Goal: Information Seeking & Learning: Learn about a topic

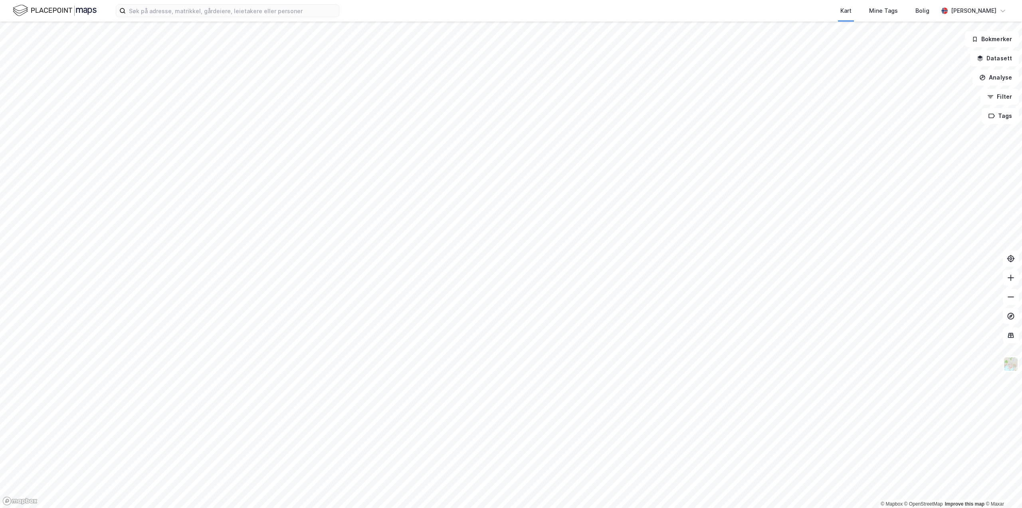
click at [216, 20] on div "Kart Mine Tags Bolig [PERSON_NAME]" at bounding box center [511, 11] width 1022 height 22
click at [216, 12] on input at bounding box center [232, 11] width 213 height 12
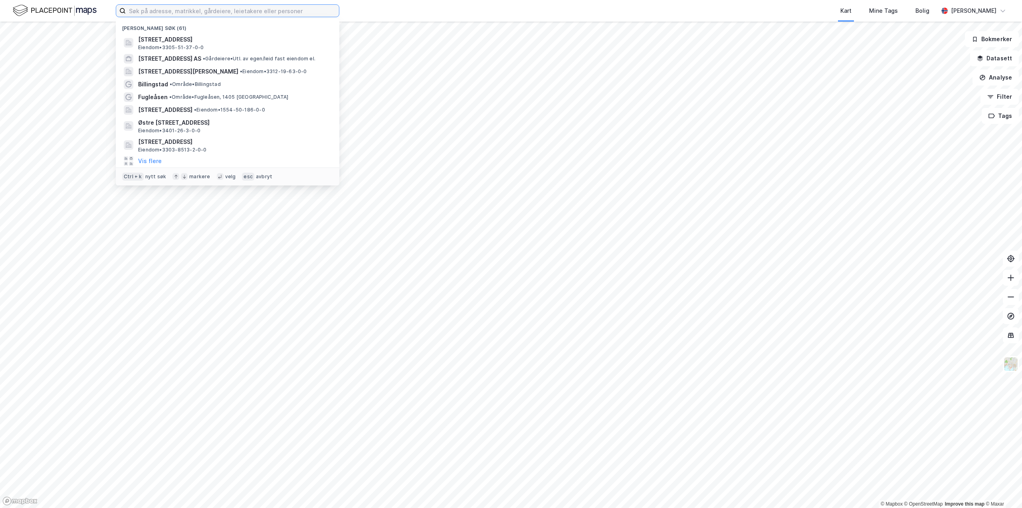
paste input "992293314"
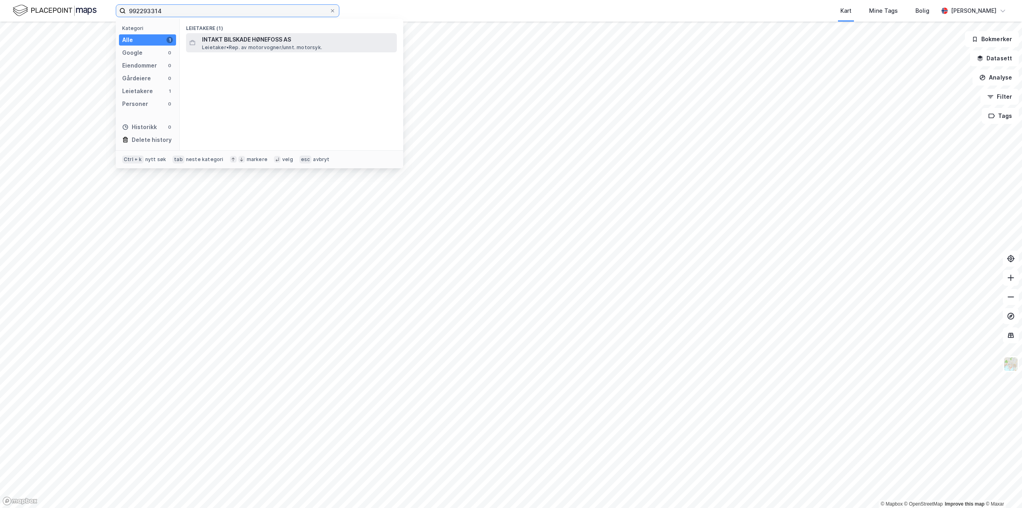
type input "992293314"
click at [232, 37] on span "INTAKT BILSKADE HØNEFOSS AS" at bounding box center [298, 40] width 192 height 10
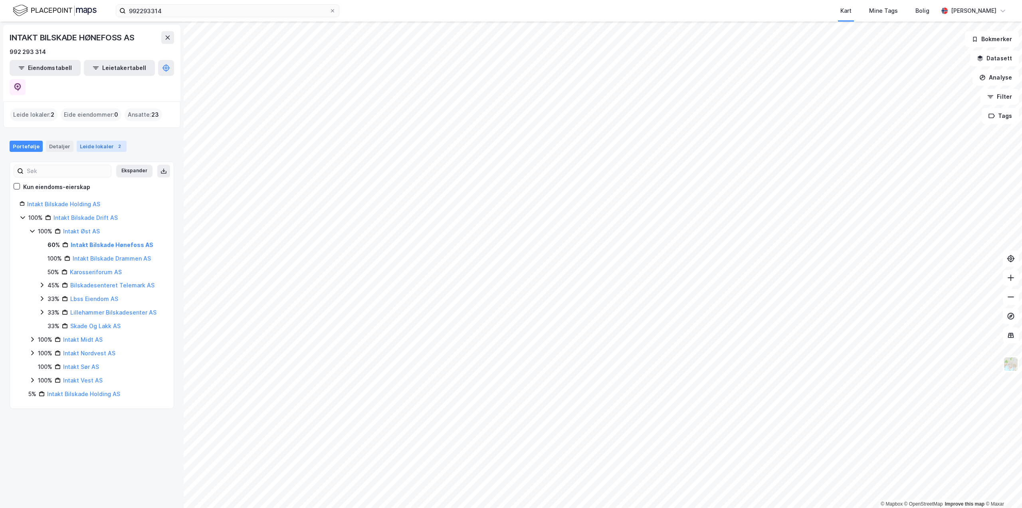
click at [99, 141] on div "Leide lokaler 2" at bounding box center [102, 146] width 50 height 11
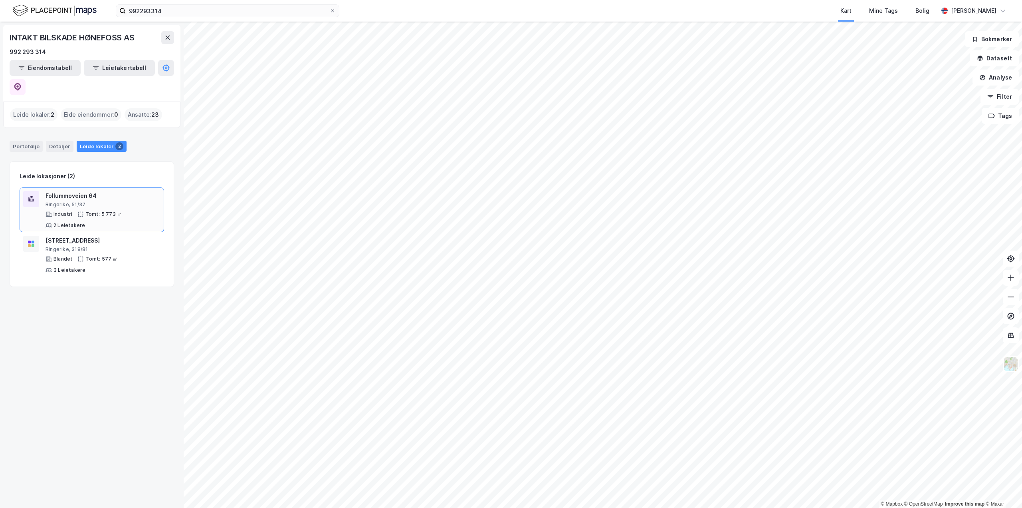
click at [69, 191] on div "Follummoveien 64" at bounding box center [103, 196] width 115 height 10
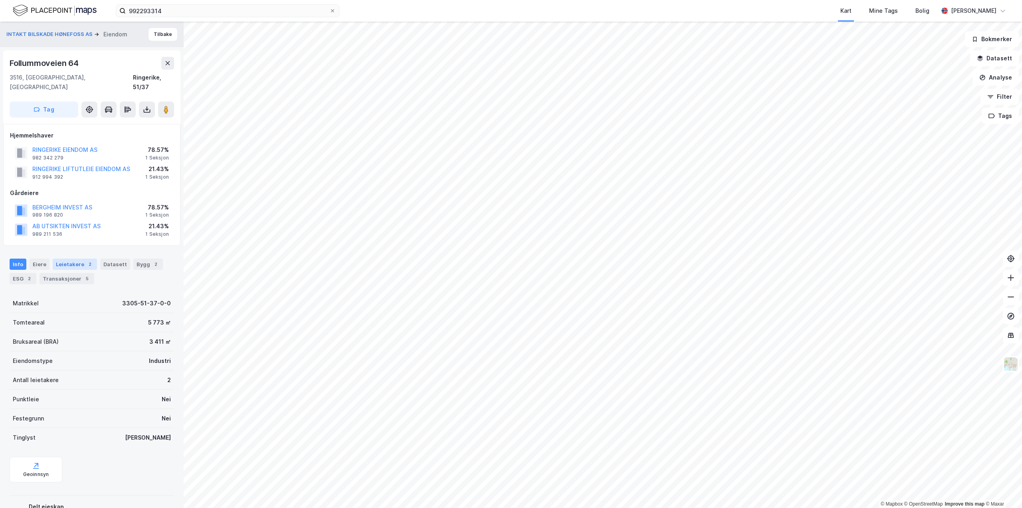
click at [68, 258] on div "Leietakere 2" at bounding box center [75, 263] width 44 height 11
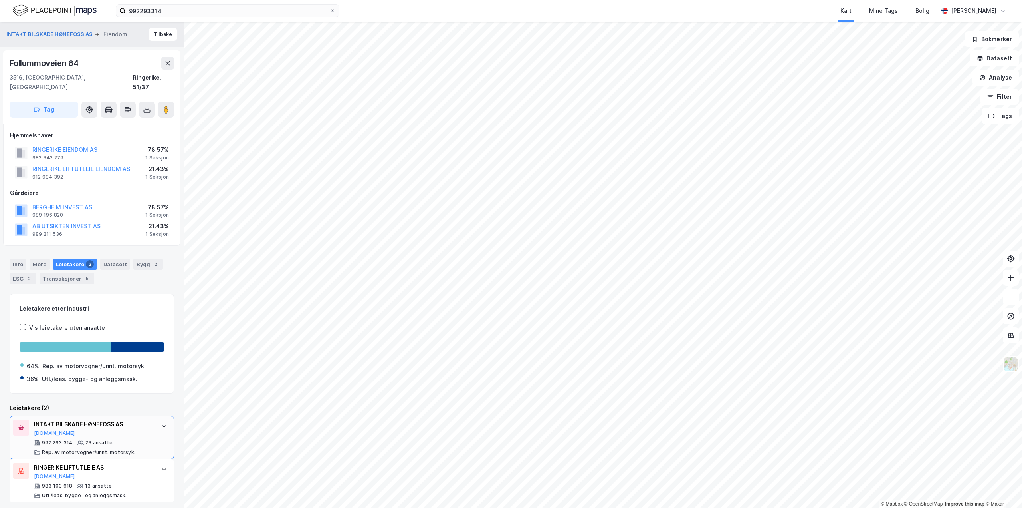
click at [57, 419] on div "INTAKT BILSKADE HØNEFOSS AS" at bounding box center [93, 424] width 119 height 10
click at [87, 419] on div "INTAKT BILSKADE HØNEFOSS AS" at bounding box center [93, 424] width 119 height 10
click at [162, 424] on icon at bounding box center [164, 425] width 5 height 3
click at [92, 419] on div "INTAKT BILSKADE HØNEFOSS AS" at bounding box center [93, 424] width 119 height 10
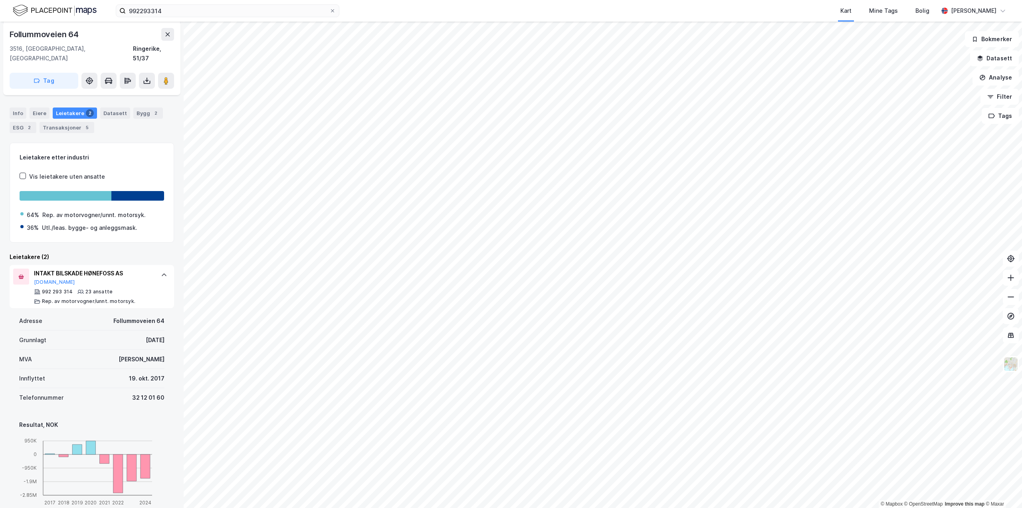
scroll to position [200, 0]
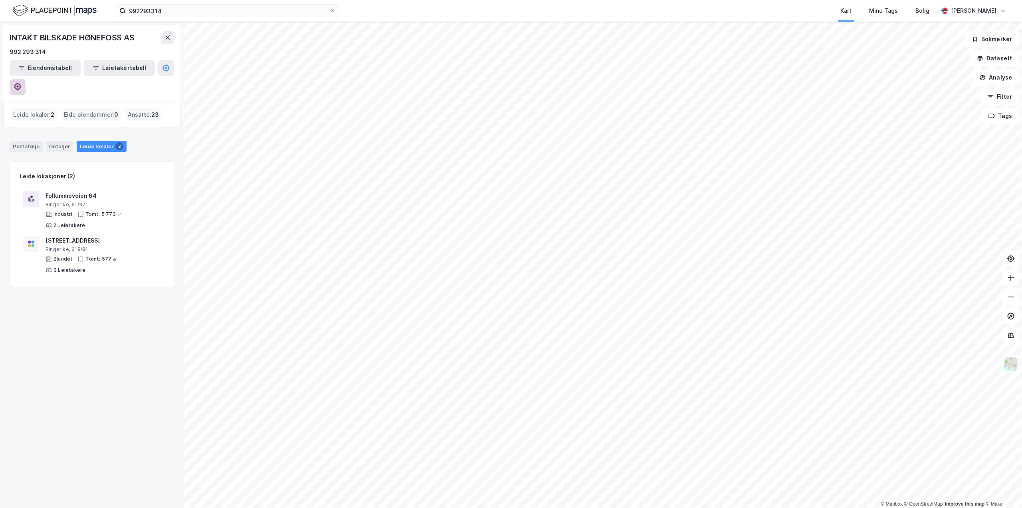
click at [21, 83] on icon at bounding box center [17, 87] width 7 height 8
click at [71, 191] on div "Follummoveien 64" at bounding box center [103, 196] width 115 height 10
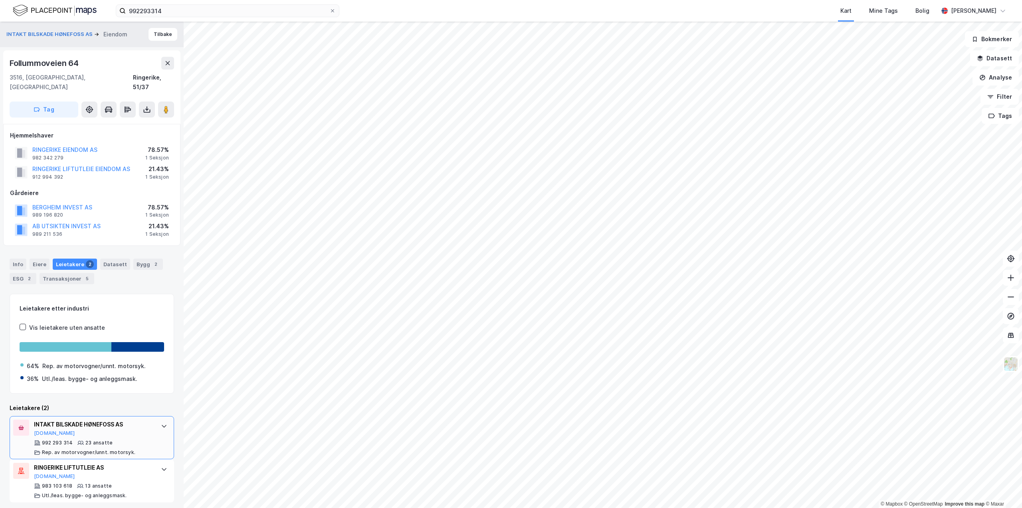
click at [74, 426] on div "INTAKT BILSKADE HØNEFOSS AS [DOMAIN_NAME]" at bounding box center [93, 427] width 119 height 17
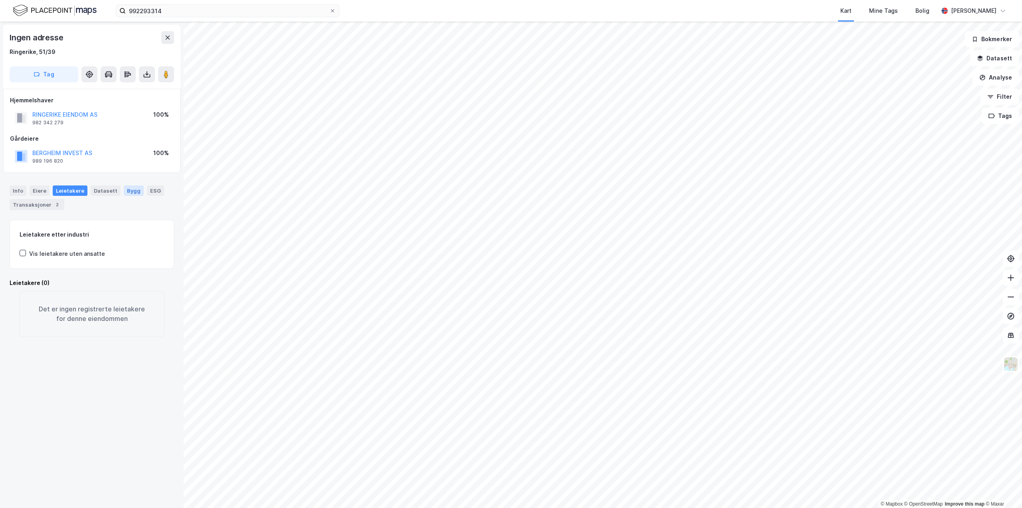
click at [127, 192] on div "Bygg" at bounding box center [134, 190] width 20 height 10
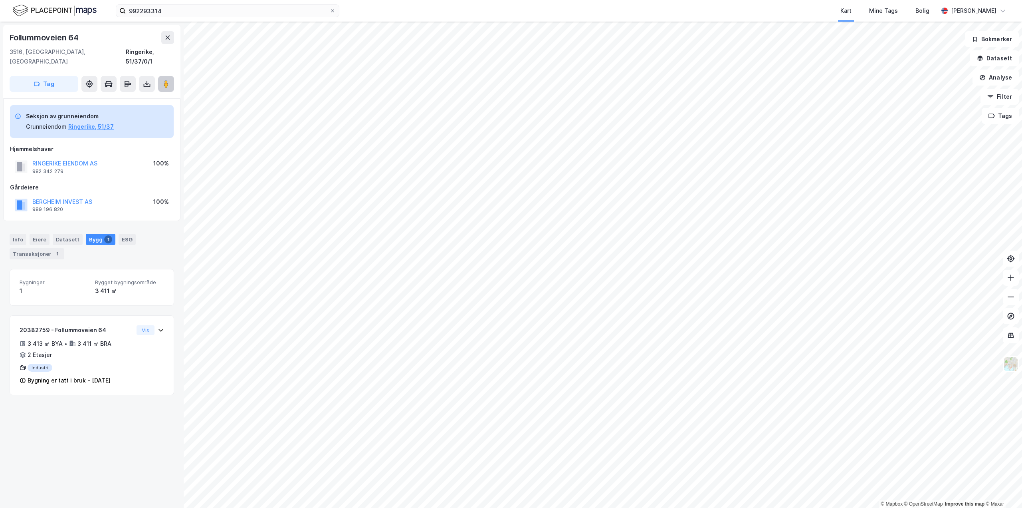
click at [164, 76] on button at bounding box center [166, 84] width 16 height 16
